Goal: Task Accomplishment & Management: Use online tool/utility

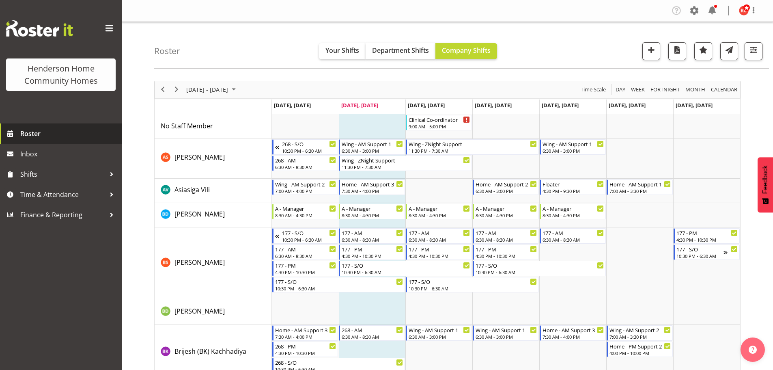
click at [28, 134] on span "Roster" at bounding box center [68, 133] width 97 height 12
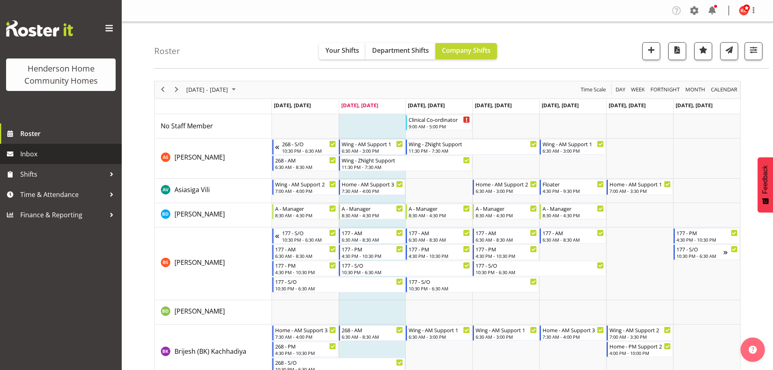
click at [24, 153] on span "Inbox" at bounding box center [68, 154] width 97 height 12
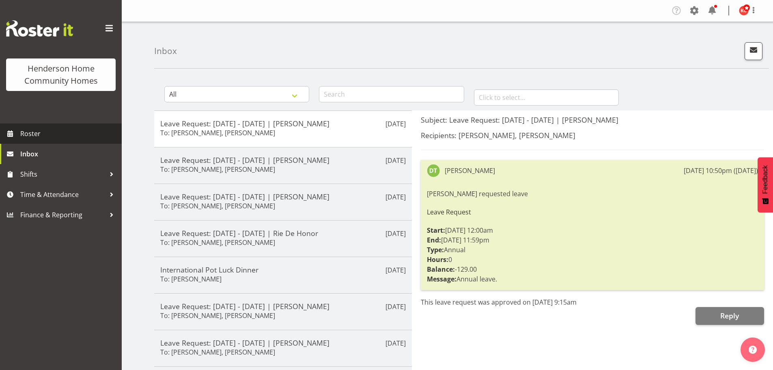
click at [41, 134] on span "Roster" at bounding box center [68, 133] width 97 height 12
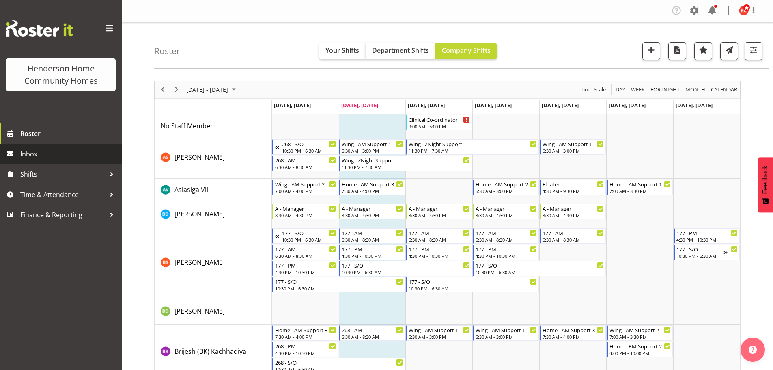
click at [38, 153] on span "Inbox" at bounding box center [68, 154] width 97 height 12
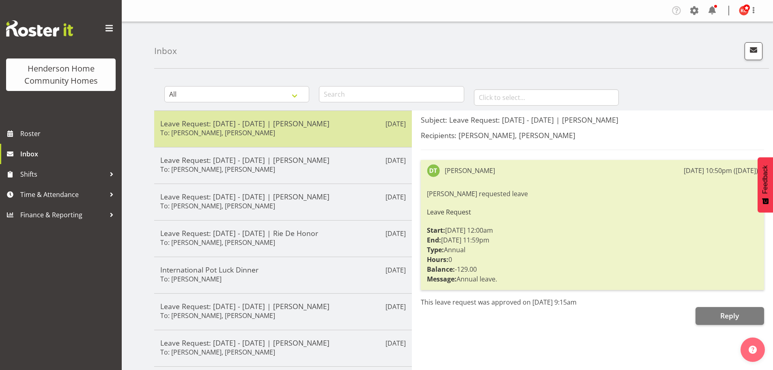
click at [266, 127] on h5 "Leave Request: [DATE] - [DATE] | [PERSON_NAME]" at bounding box center [282, 123] width 245 height 9
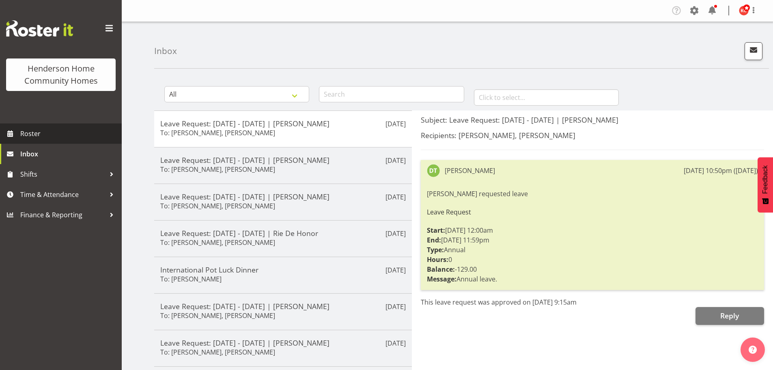
click at [29, 135] on span "Roster" at bounding box center [68, 133] width 97 height 12
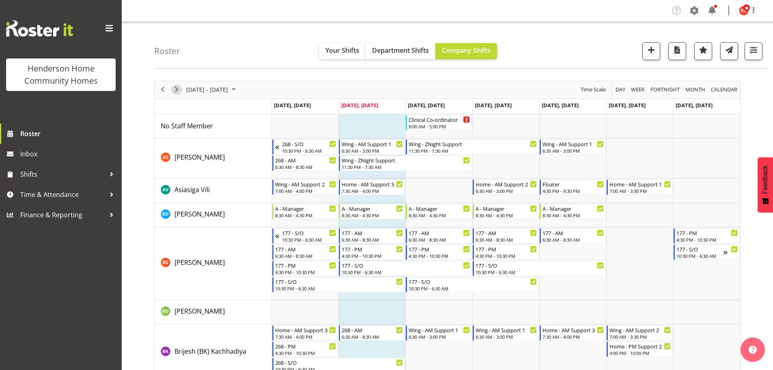
click at [175, 88] on span "Next" at bounding box center [177, 89] width 10 height 10
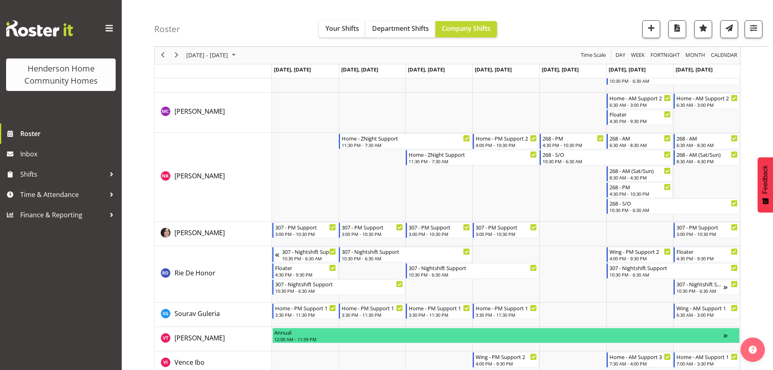
scroll to position [1132, 0]
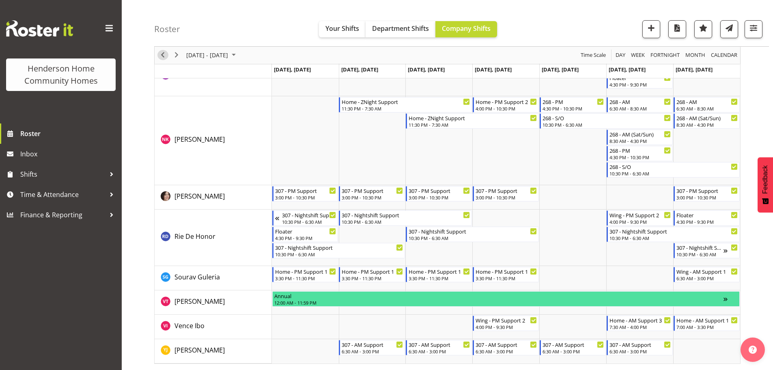
click at [162, 60] on span "Previous" at bounding box center [163, 55] width 10 height 10
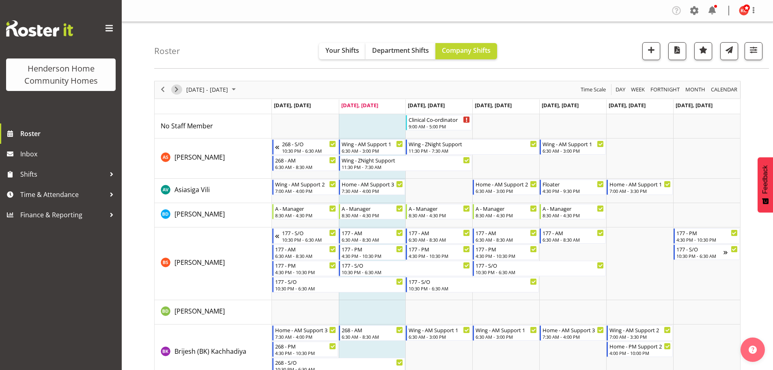
click at [179, 87] on span "Next" at bounding box center [177, 89] width 10 height 10
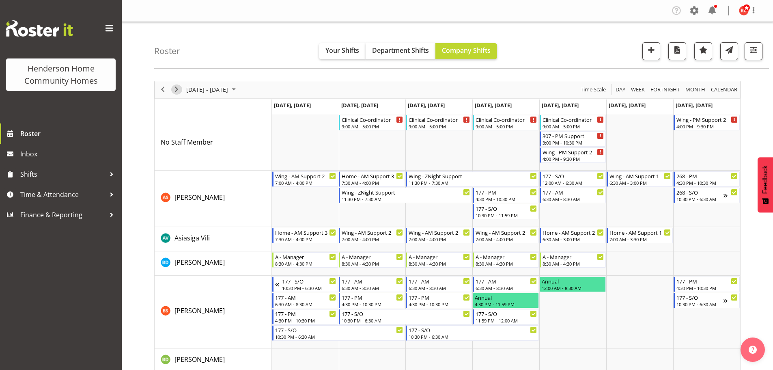
click at [176, 88] on span "Next" at bounding box center [177, 89] width 10 height 10
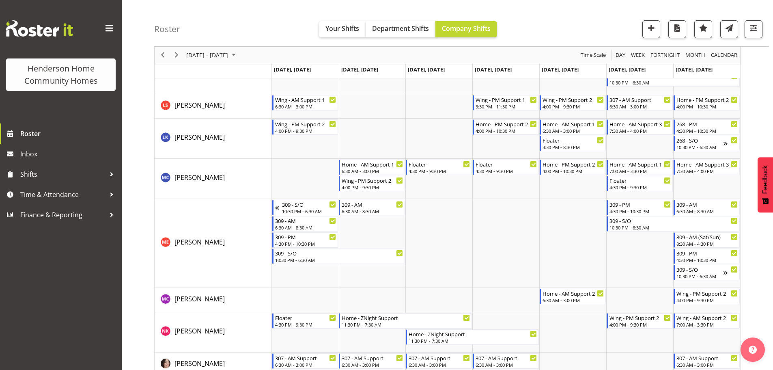
scroll to position [933, 0]
